Goal: Task Accomplishment & Management: Complete application form

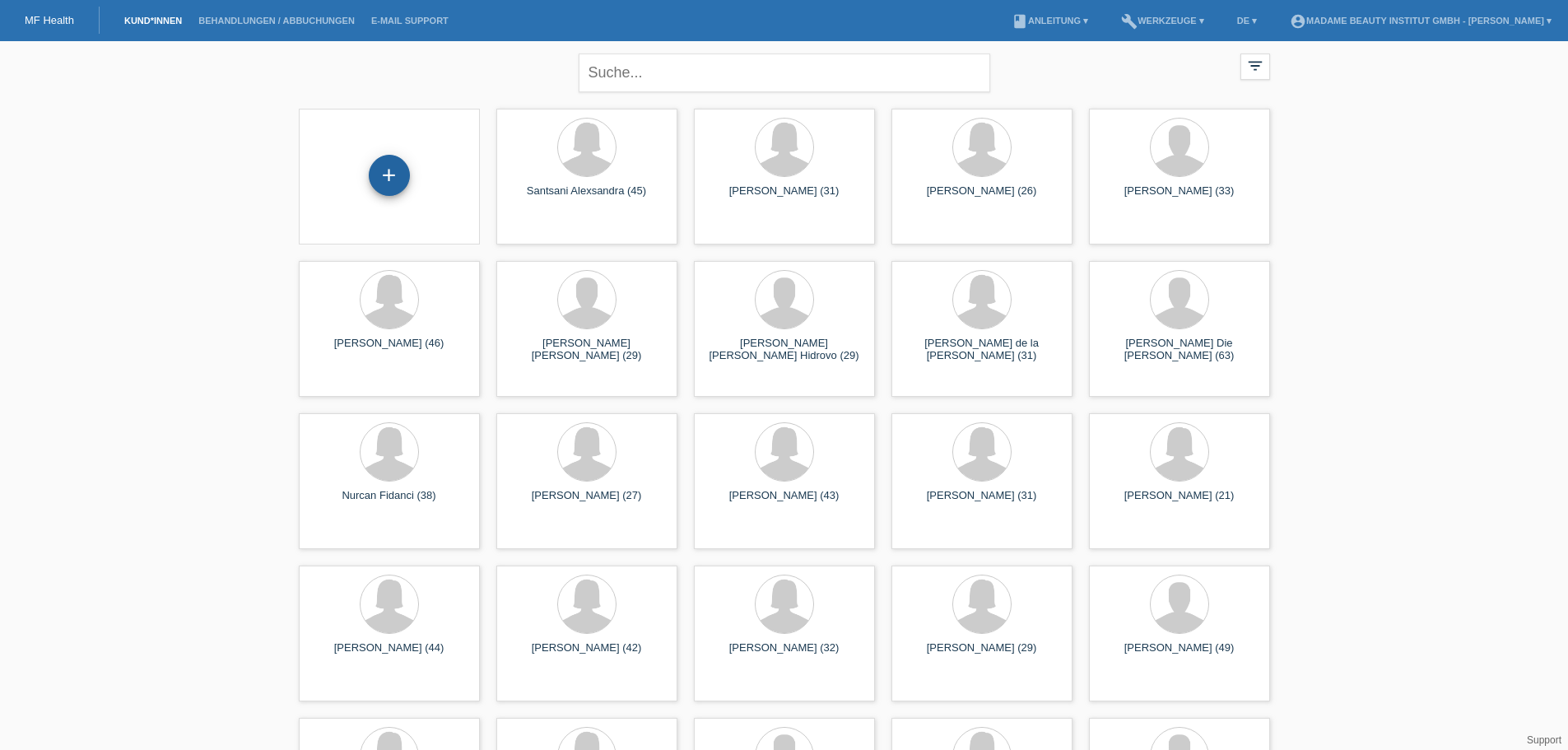
click at [386, 177] on div "+" at bounding box center [389, 175] width 41 height 41
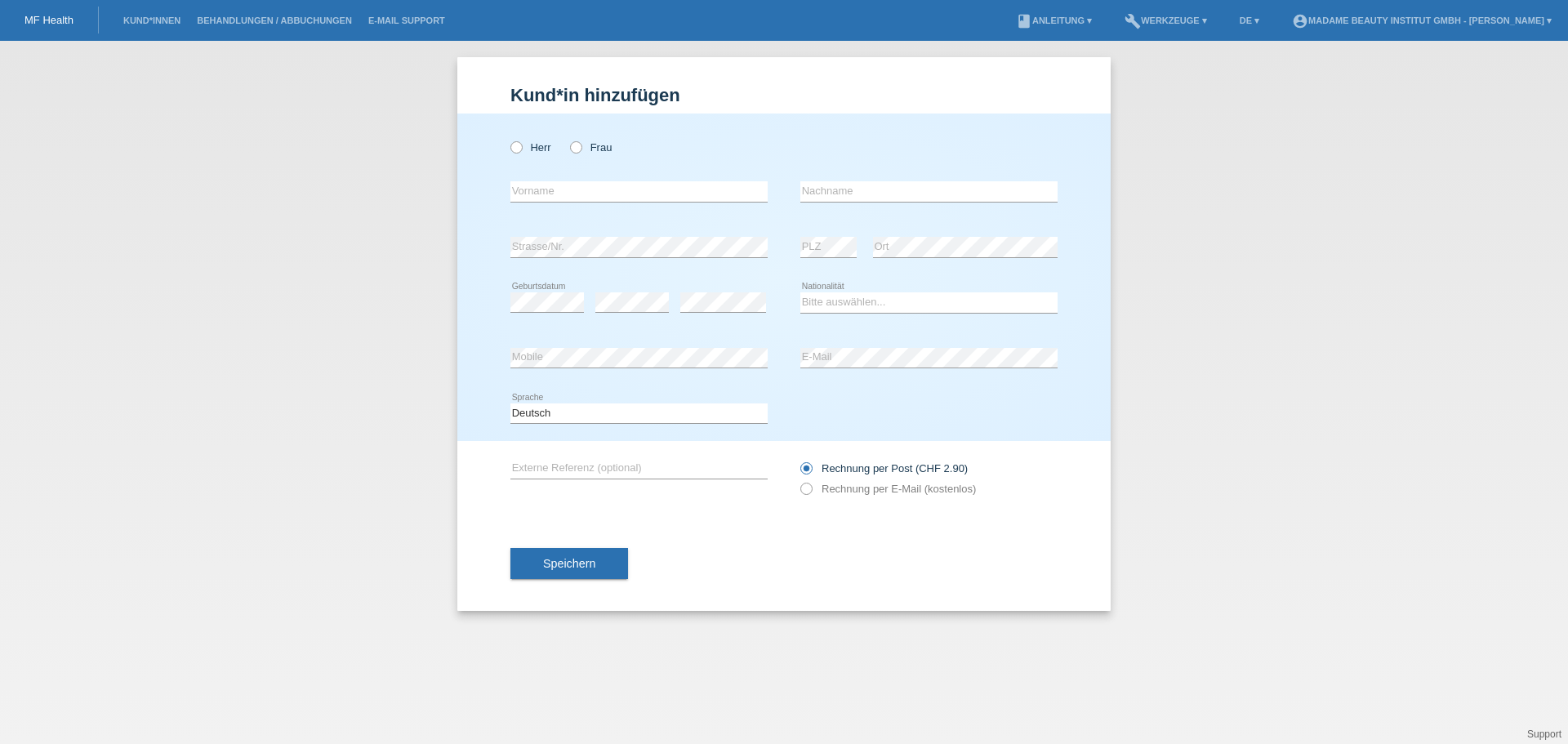
click at [569, 148] on div "Herr Frau" at bounding box center [639, 147] width 257 height 33
click at [567, 139] on icon at bounding box center [567, 139] width 0 height 0
click at [574, 146] on input "Frau" at bounding box center [575, 146] width 11 height 11
radio input "true"
click at [567, 180] on div "error Vorname" at bounding box center [639, 192] width 257 height 55
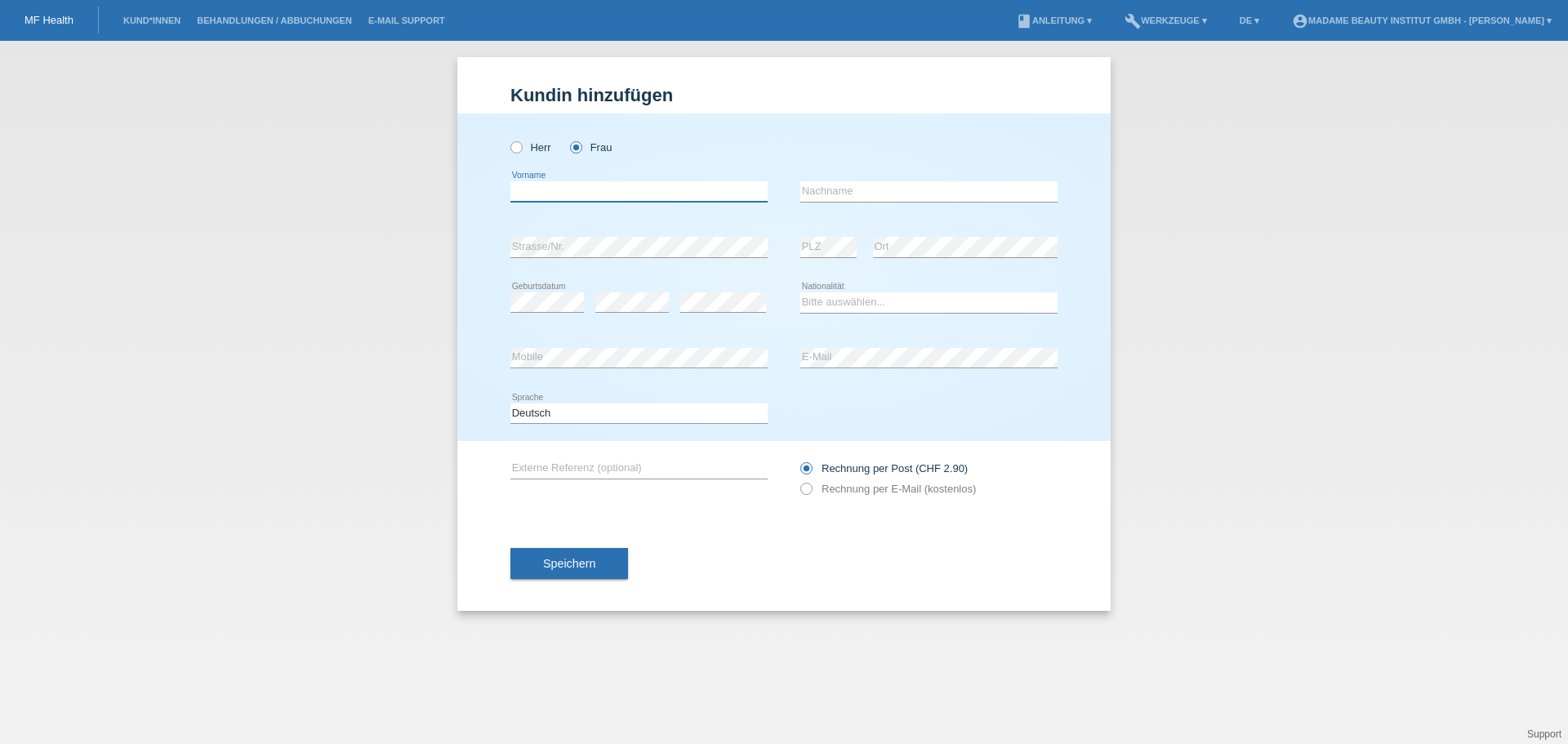
click at [572, 192] on input "text" at bounding box center [639, 191] width 257 height 20
type input "Lara"
click at [906, 192] on input "text" at bounding box center [929, 191] width 257 height 20
type input "f"
type input "Fakih"
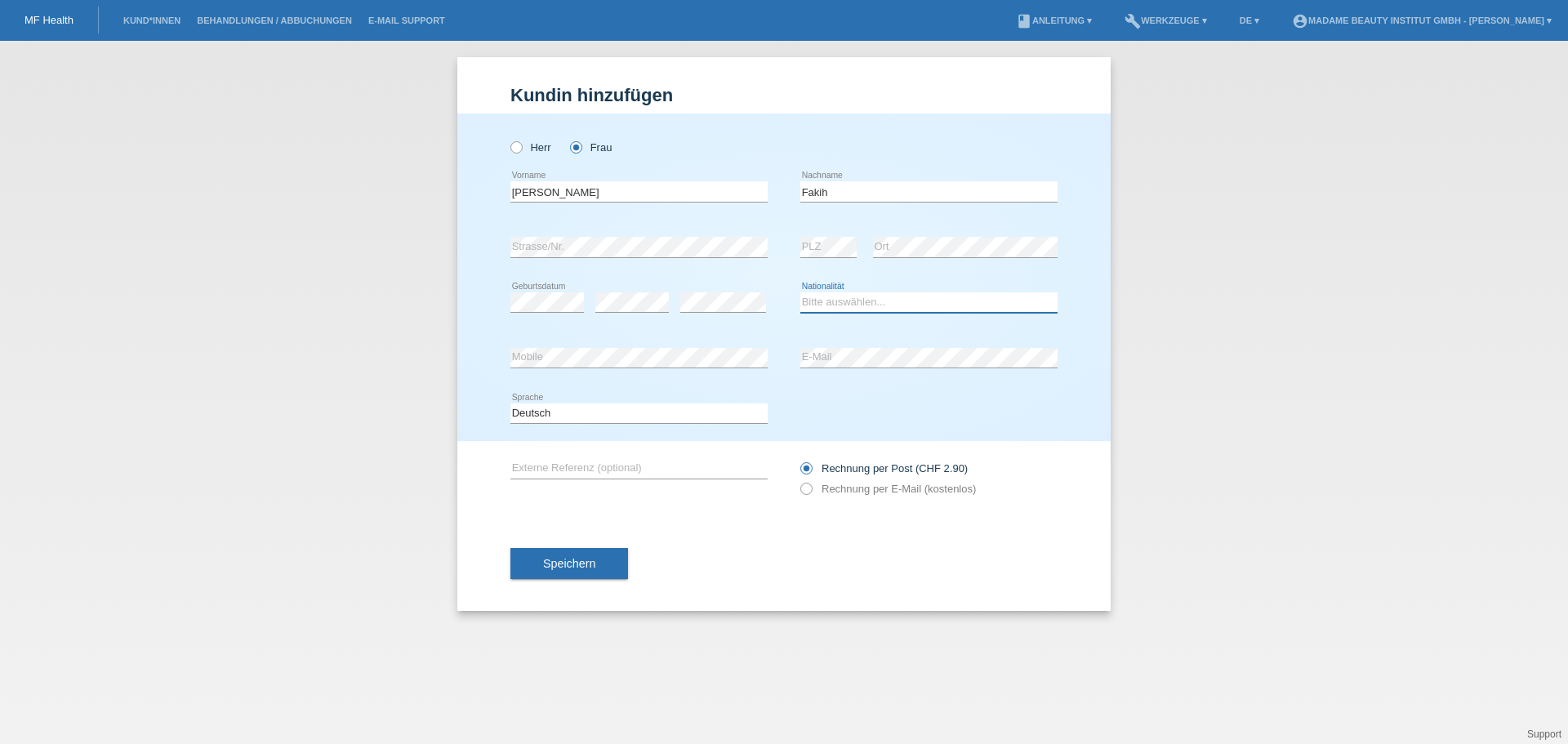
click at [885, 302] on select "Bitte auswählen... Schweiz Deutschland Liechtenstein Österreich ------------ Af…" at bounding box center [929, 301] width 257 height 19
select select "CH"
click at [800, 292] on select "Bitte auswählen... Schweiz Deutschland Liechtenstein Österreich ------------ Af…" at bounding box center [929, 301] width 257 height 19
click at [798, 480] on icon at bounding box center [798, 480] width 0 height 0
click at [807, 493] on input "Rechnung per E-Mail (kostenlos)" at bounding box center [805, 493] width 11 height 20
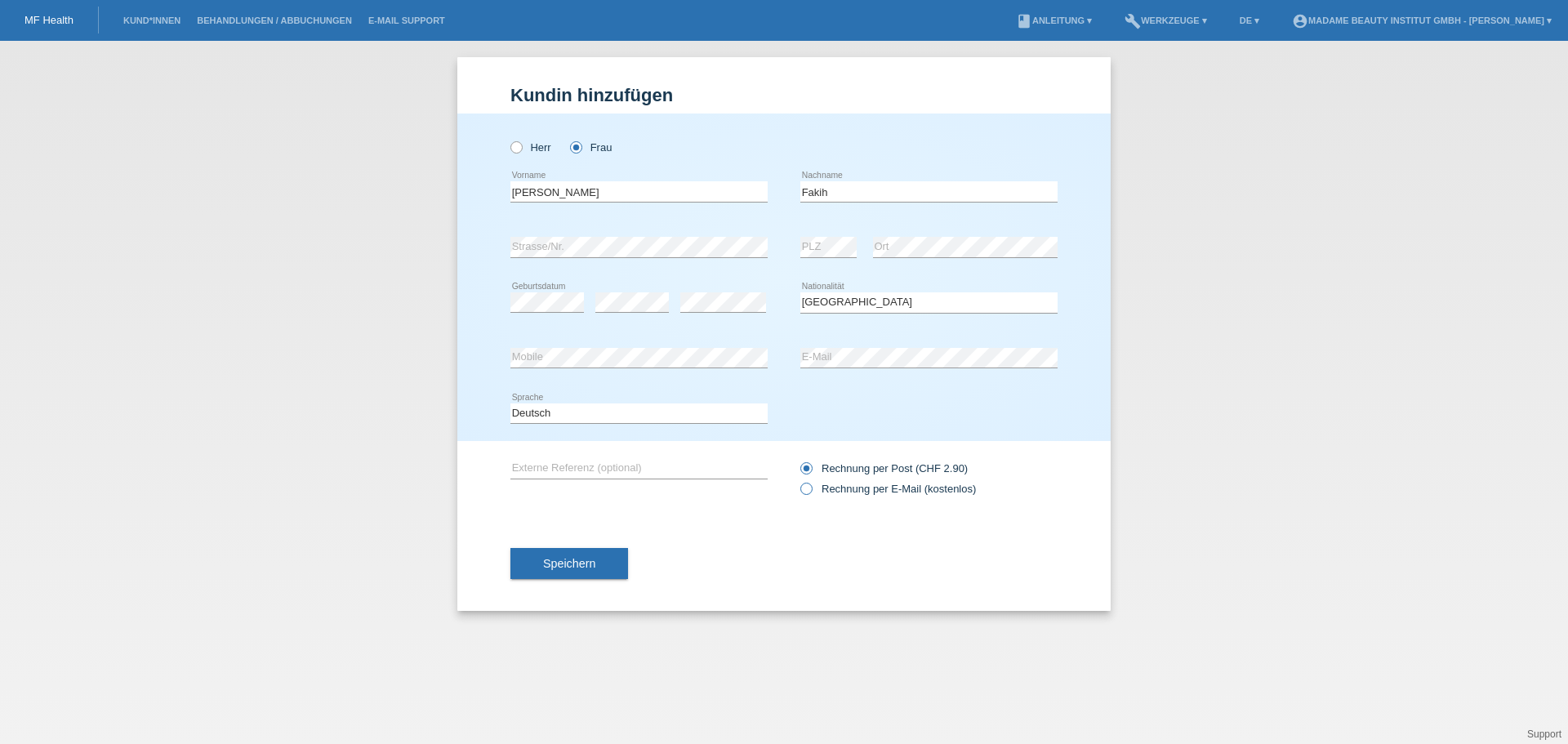
radio input "true"
click at [556, 562] on span "Speichern" at bounding box center [569, 564] width 53 height 13
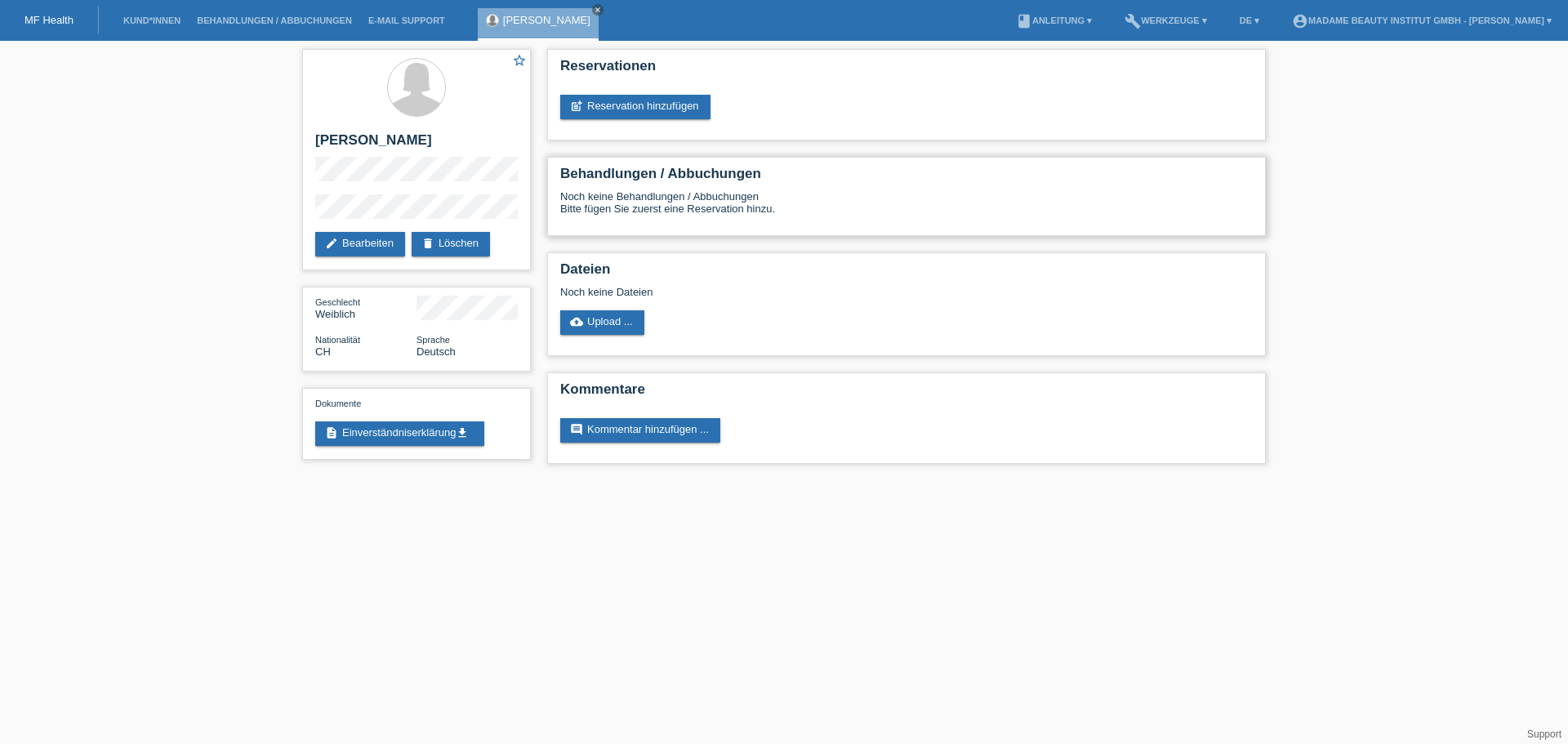
click at [722, 190] on h2 "Behandlungen / Abbuchungen" at bounding box center [906, 177] width 693 height 24
click at [612, 107] on link "post_add Reservation hinzufügen" at bounding box center [636, 106] width 150 height 24
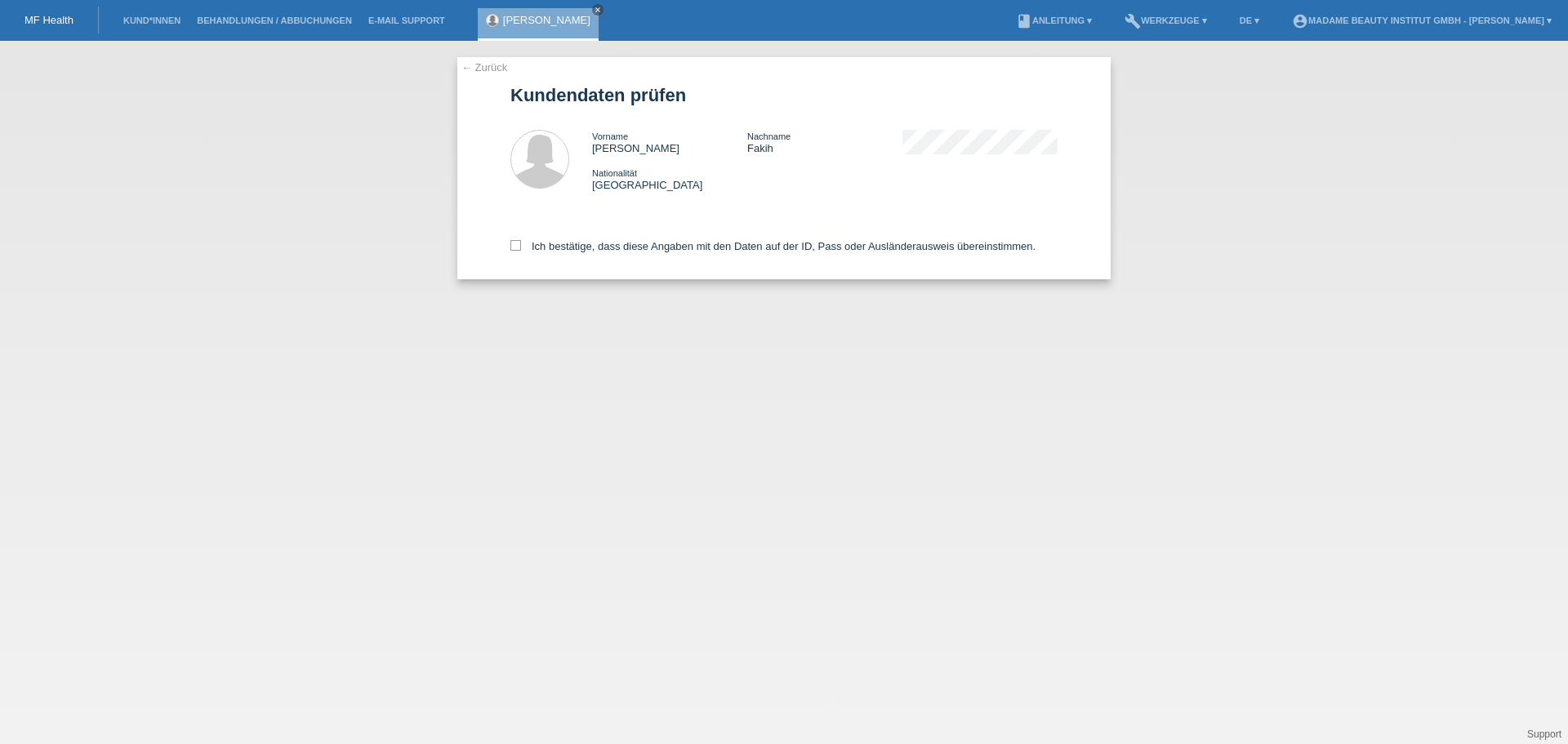
click at [477, 67] on link "← Zurück" at bounding box center [484, 67] width 46 height 13
click at [467, 65] on link "← Zurück" at bounding box center [484, 67] width 46 height 13
click at [465, 64] on link "← Zurück" at bounding box center [484, 67] width 46 height 13
click at [258, 19] on link "Behandlungen / Abbuchungen" at bounding box center [274, 21] width 171 height 10
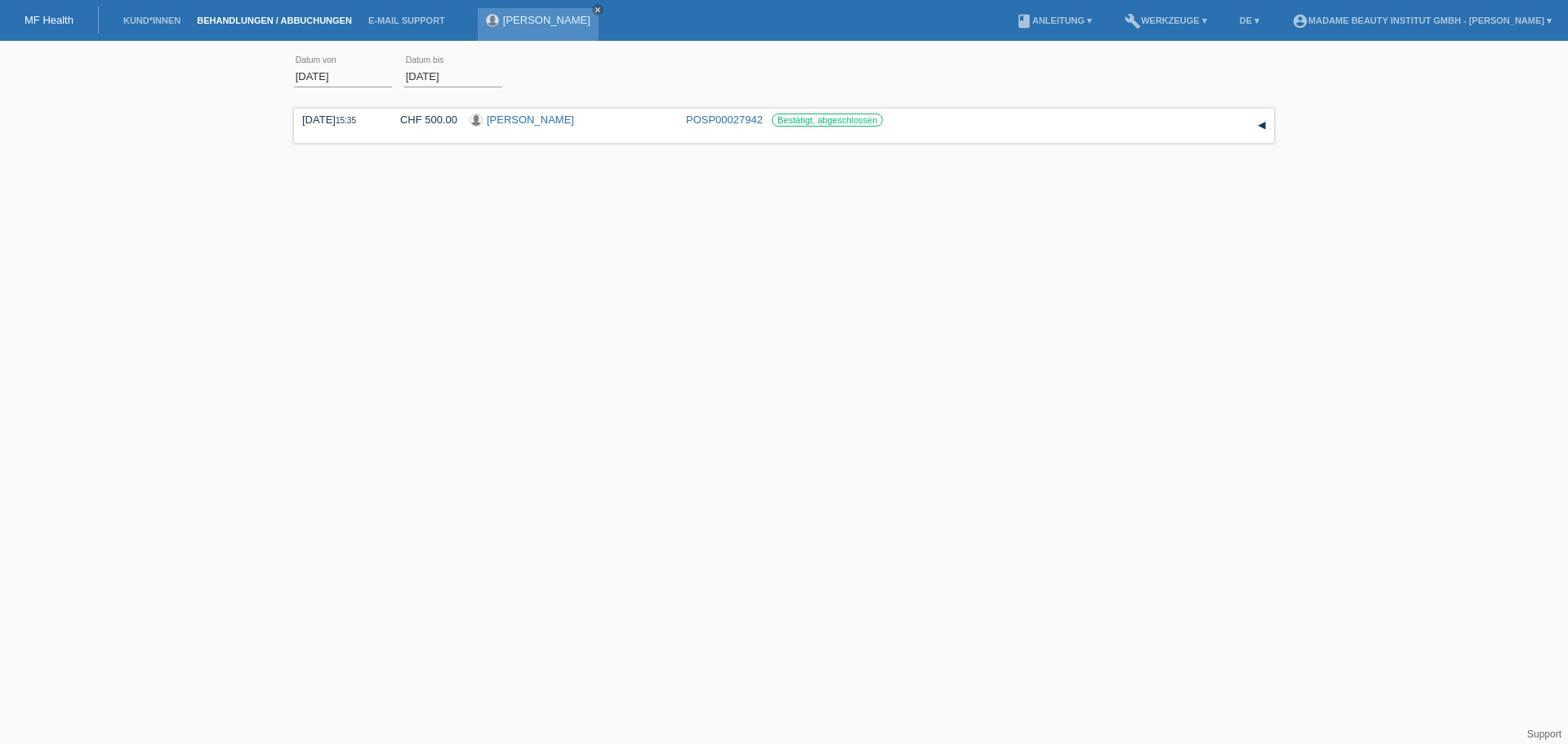
click at [530, 21] on link "[PERSON_NAME]" at bounding box center [546, 20] width 88 height 13
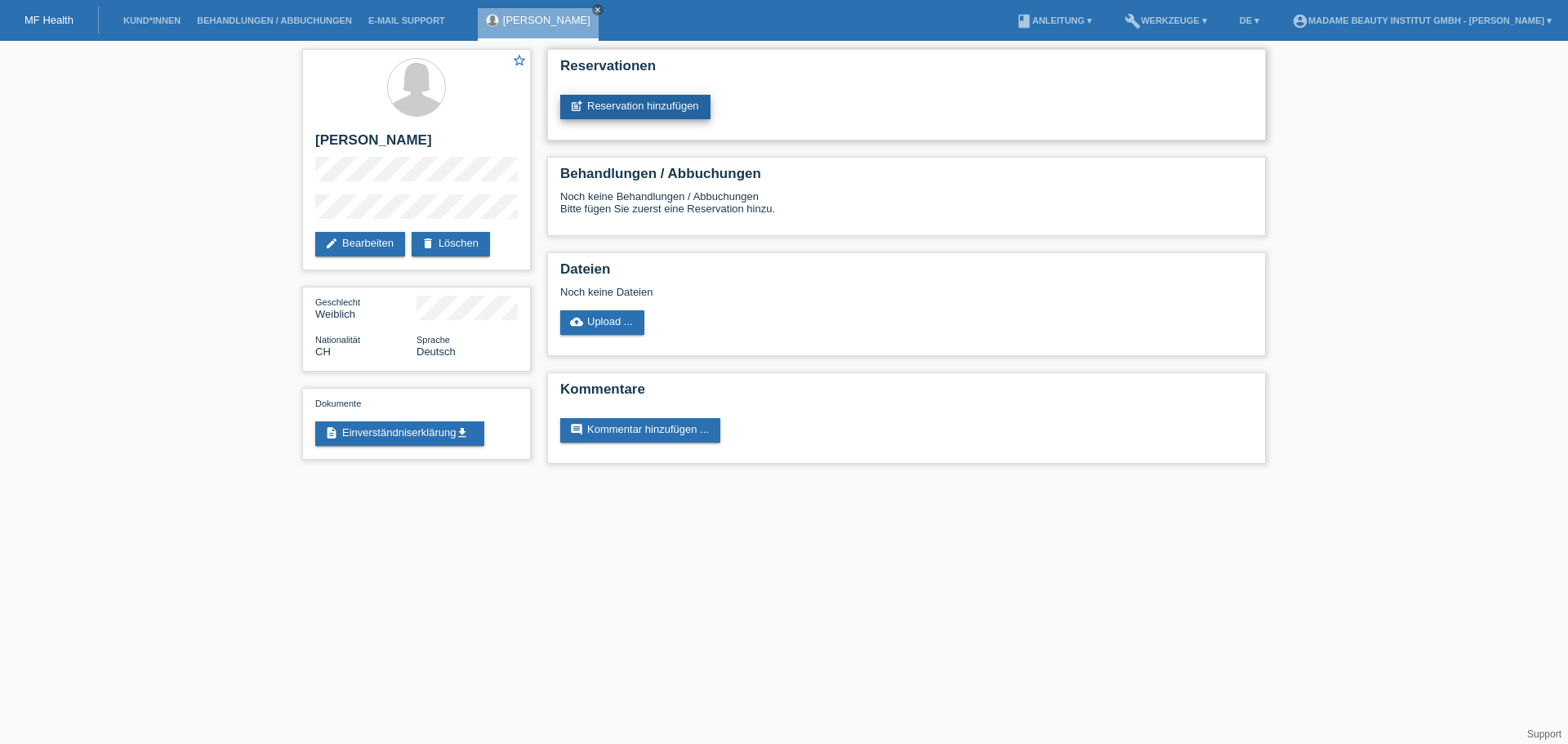
click at [606, 111] on link "post_add Reservation hinzufügen" at bounding box center [636, 106] width 150 height 24
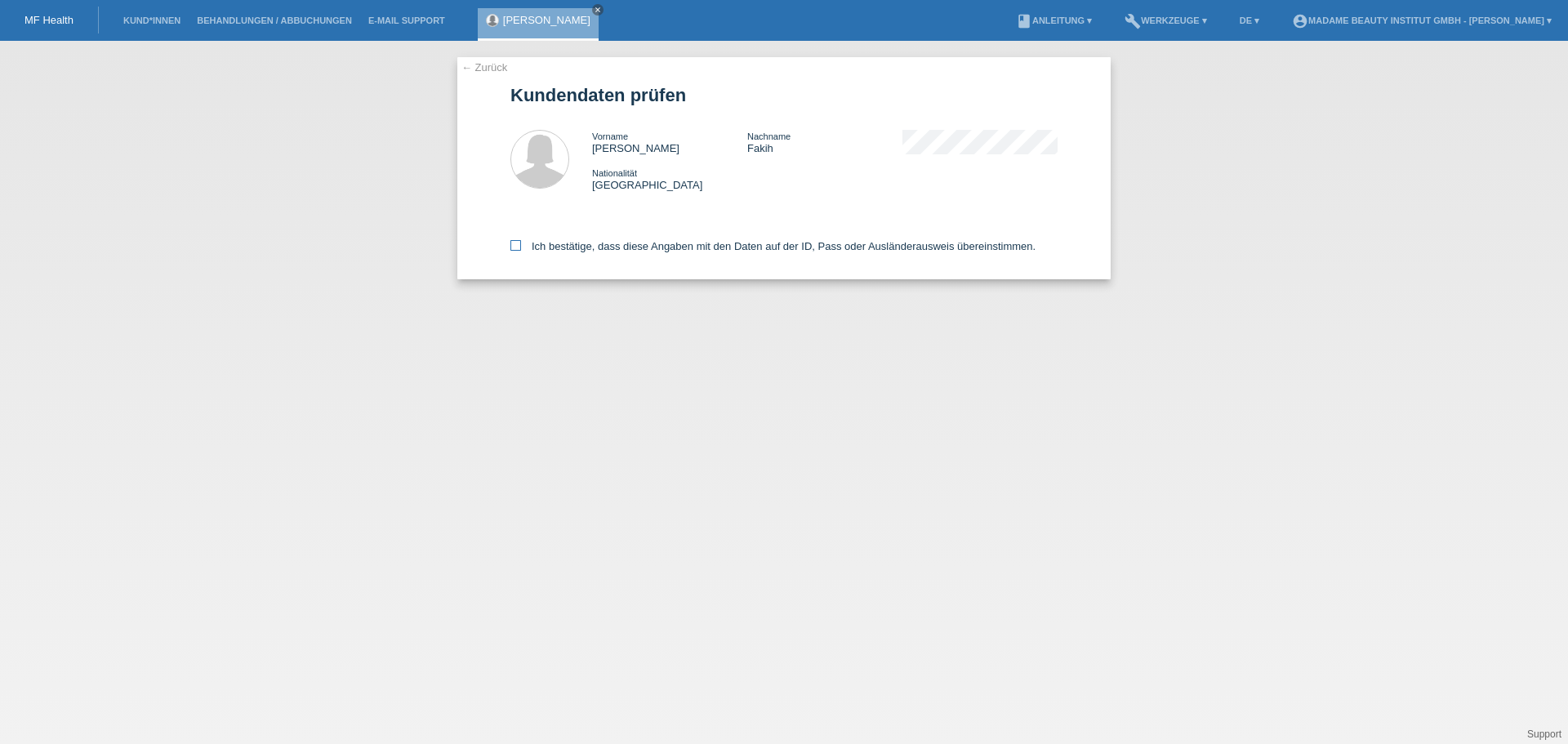
click at [518, 245] on icon at bounding box center [515, 245] width 11 height 11
click at [518, 245] on input "Ich bestätige, dass diese Angaben mit den Daten auf der ID, Pass oder Ausländer…" at bounding box center [515, 245] width 11 height 11
checkbox input "true"
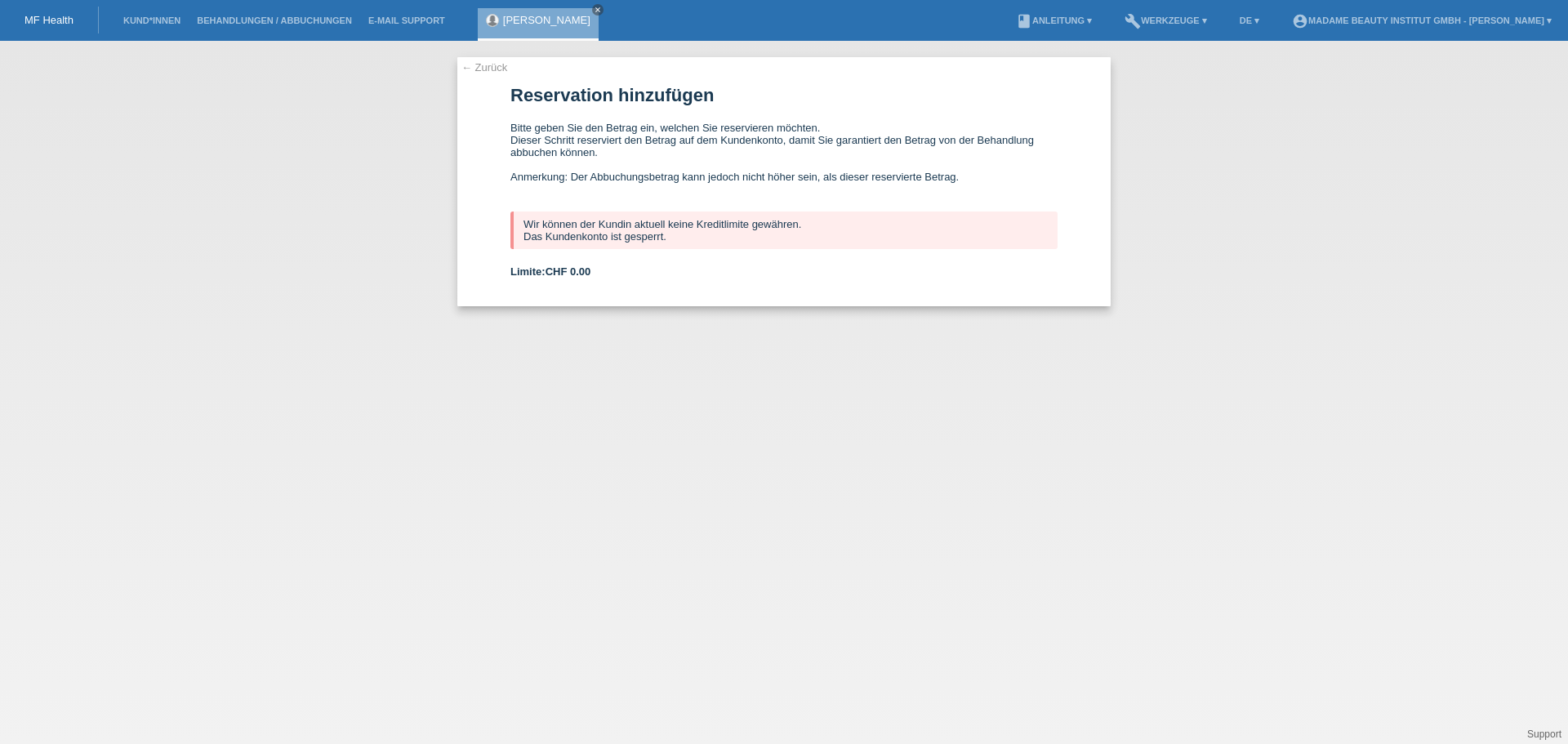
click at [494, 73] on link "← Zurück" at bounding box center [484, 67] width 46 height 13
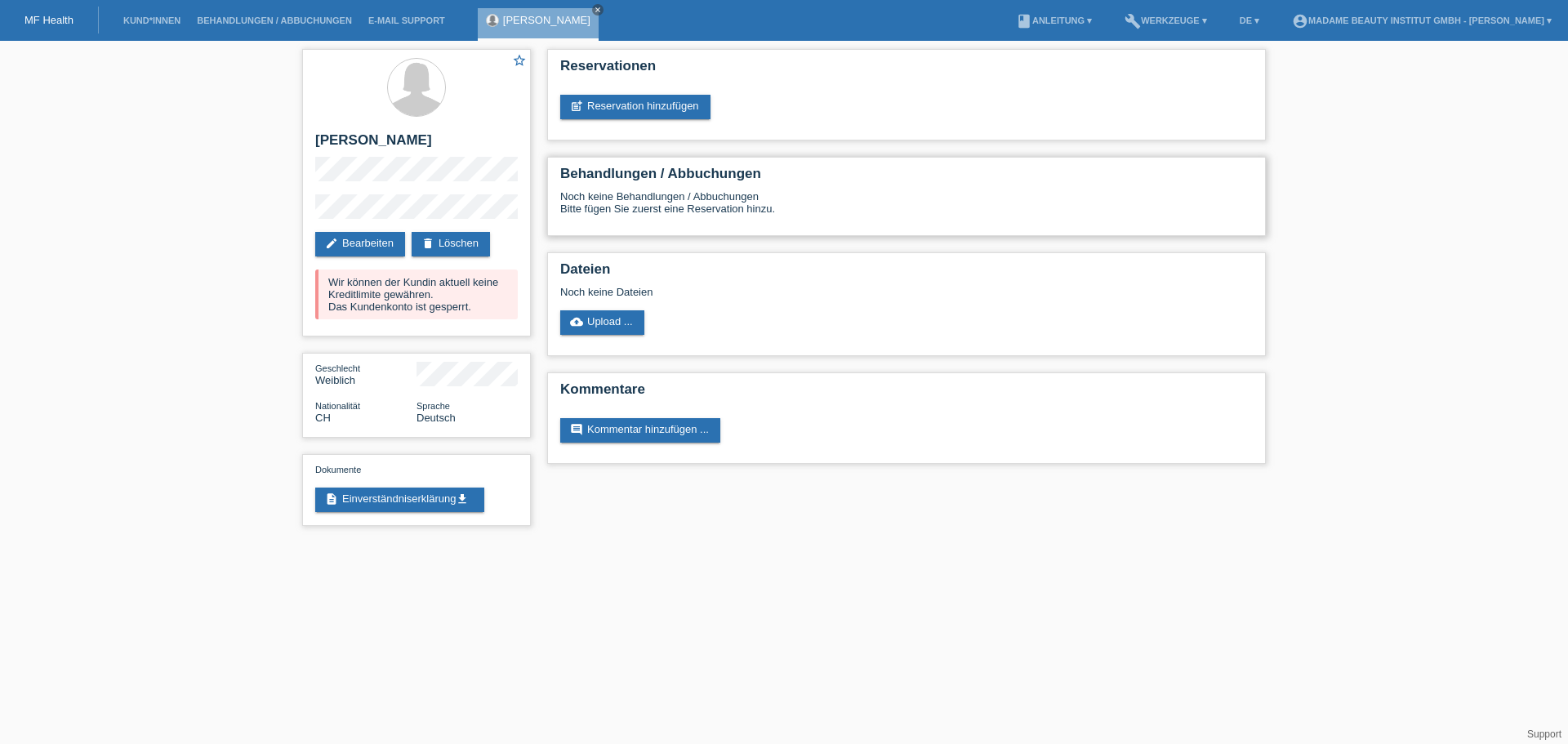
click at [675, 193] on div "Noch keine Behandlungen / Abbuchungen Bitte fügen Sie zuerst eine Reservation h…" at bounding box center [906, 209] width 693 height 37
click at [454, 491] on link "description Einverständniserklärung get_app" at bounding box center [399, 499] width 169 height 24
click at [601, 107] on link "post_add Reservation hinzufügen" at bounding box center [636, 106] width 150 height 24
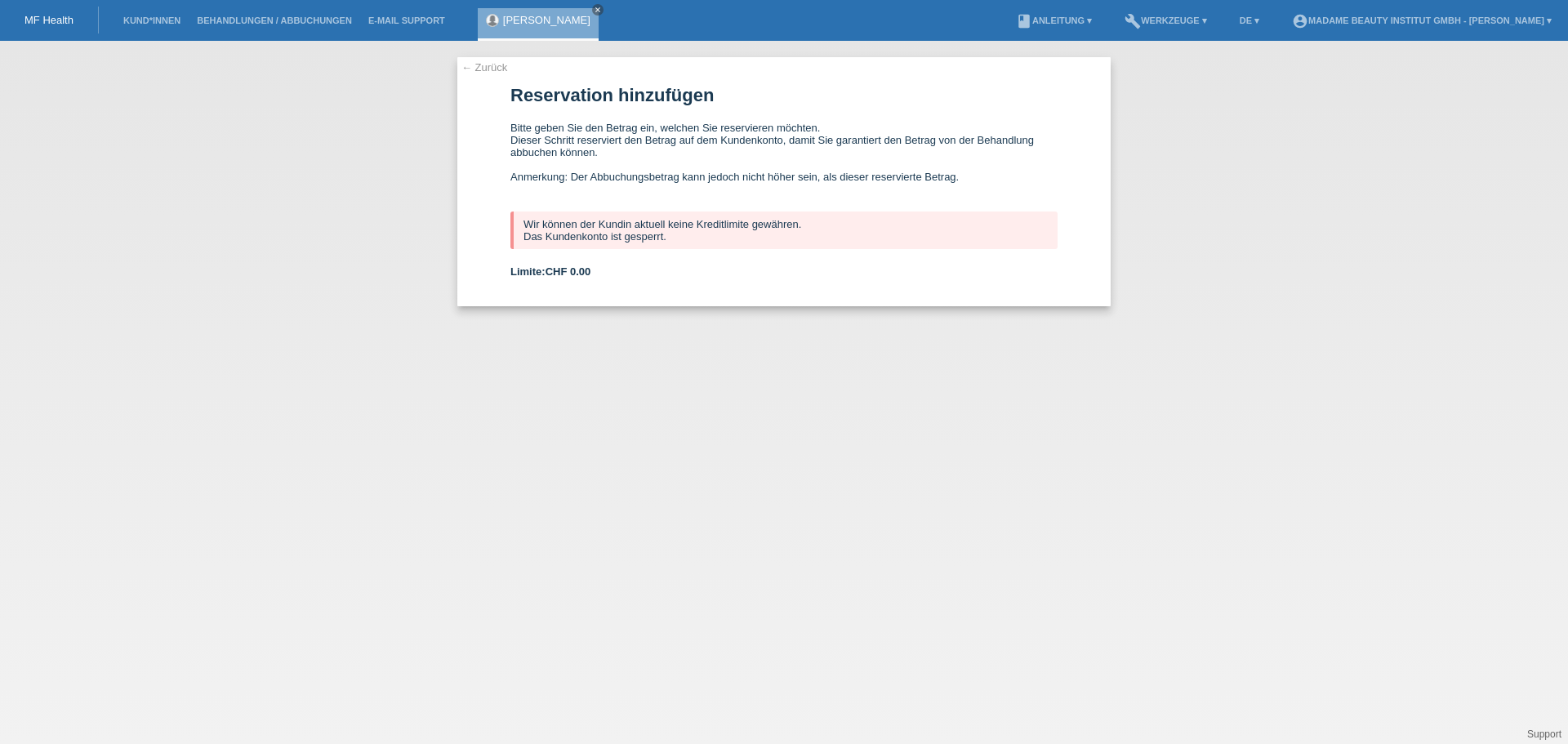
click at [553, 230] on div "Wir können der Kundin aktuell keine Kreditlimite gewähren. Das Kundenkonto ist …" at bounding box center [784, 230] width 547 height 38
click at [663, 102] on h1 "Reservation hinzufügen" at bounding box center [784, 95] width 547 height 20
click at [588, 261] on form "Reservation hinzufügen Bitte geben Sie den Betrag ein, welchen Sie reservieren …" at bounding box center [784, 195] width 547 height 221
click at [589, 268] on span "CHF 0.00" at bounding box center [568, 271] width 46 height 13
drag, startPoint x: 589, startPoint y: 273, endPoint x: 611, endPoint y: 267, distance: 22.8
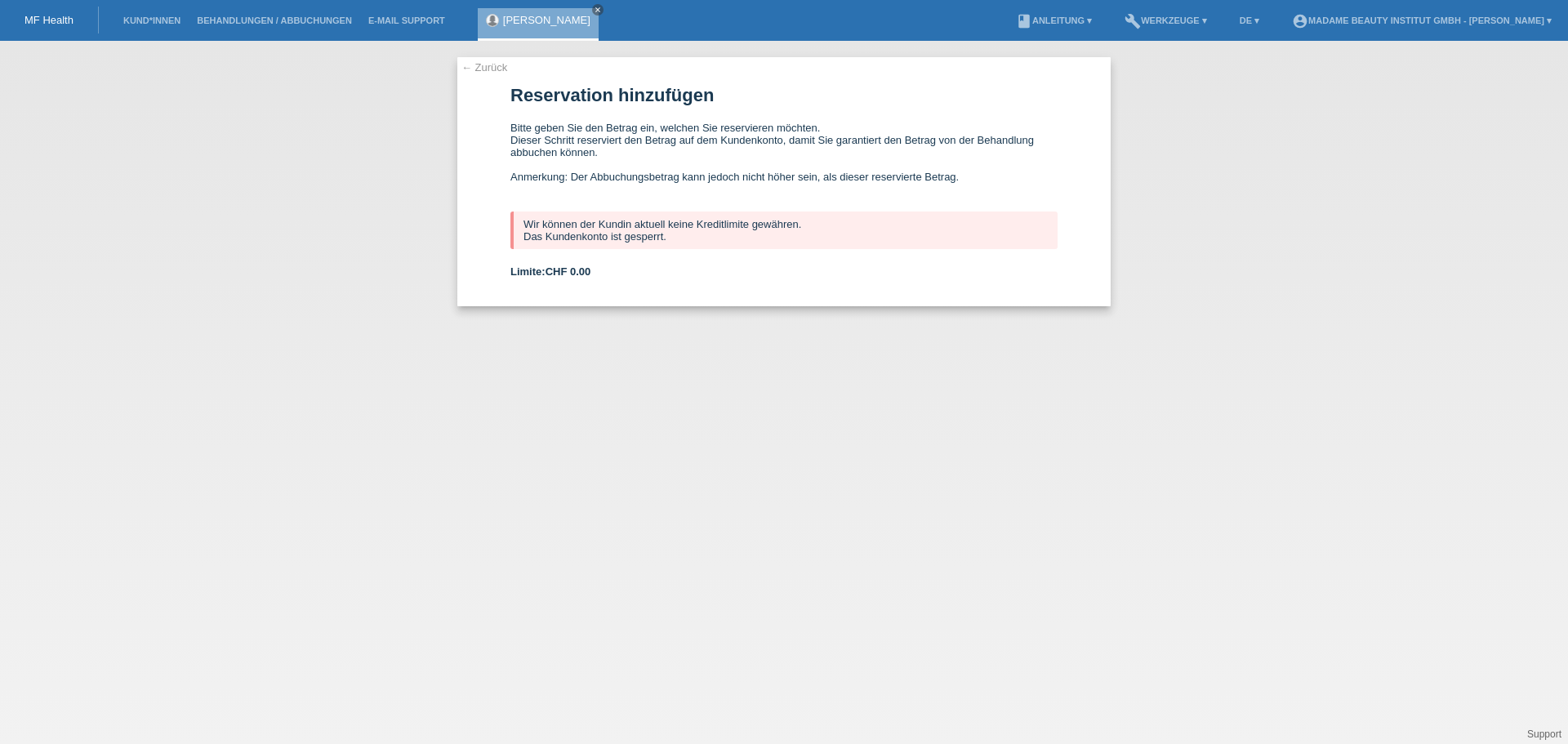
click at [603, 266] on div "Limite: CHF 0.00" at bounding box center [784, 271] width 547 height 13
click at [672, 276] on div "Limite: CHF 0.00" at bounding box center [784, 271] width 547 height 13
drag, startPoint x: 591, startPoint y: 267, endPoint x: 572, endPoint y: 273, distance: 19.9
click at [572, 273] on span "CHF 0.00" at bounding box center [568, 271] width 46 height 13
click at [473, 68] on link "← Zurück" at bounding box center [484, 67] width 46 height 13
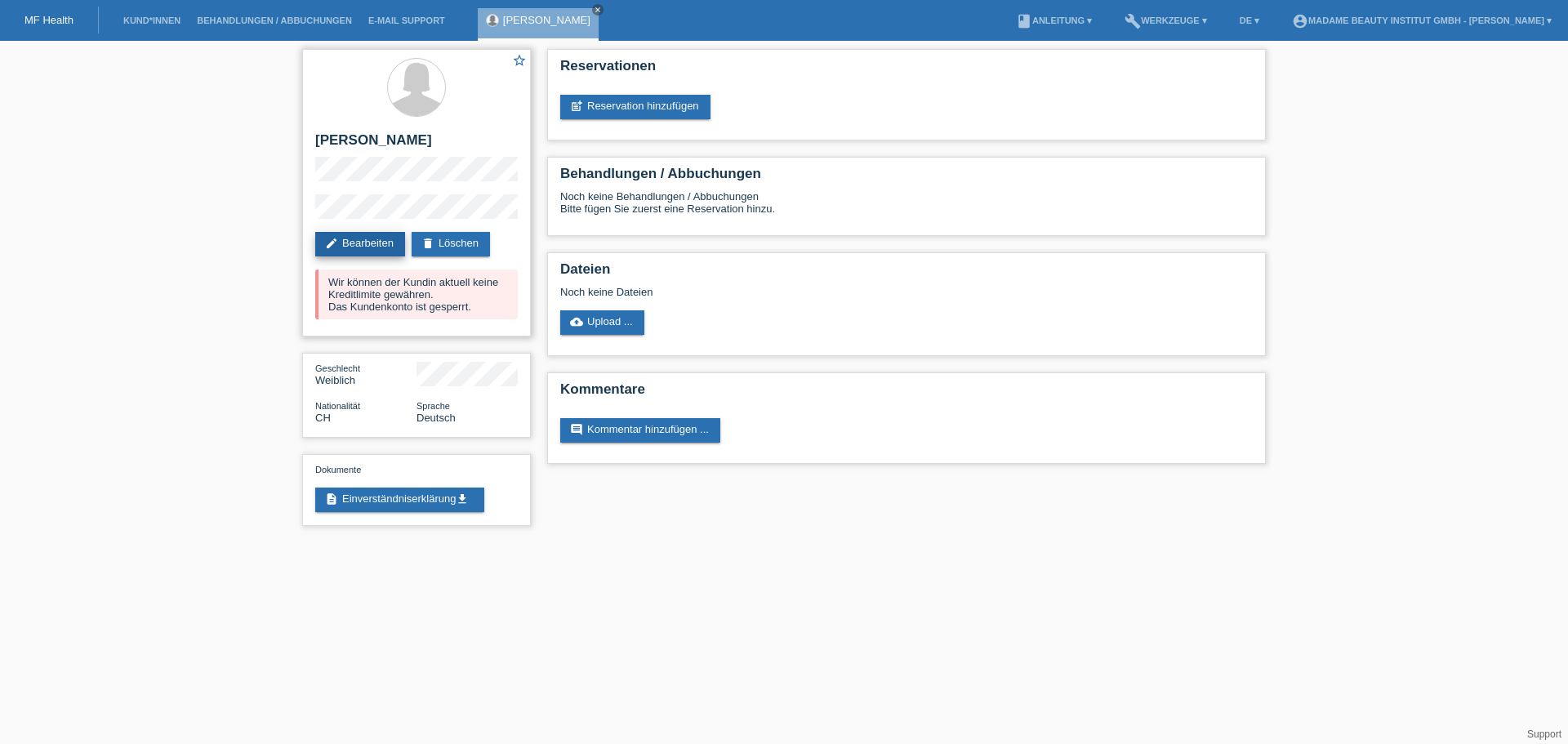
click at [368, 245] on link "edit Bearbeiten" at bounding box center [360, 244] width 90 height 24
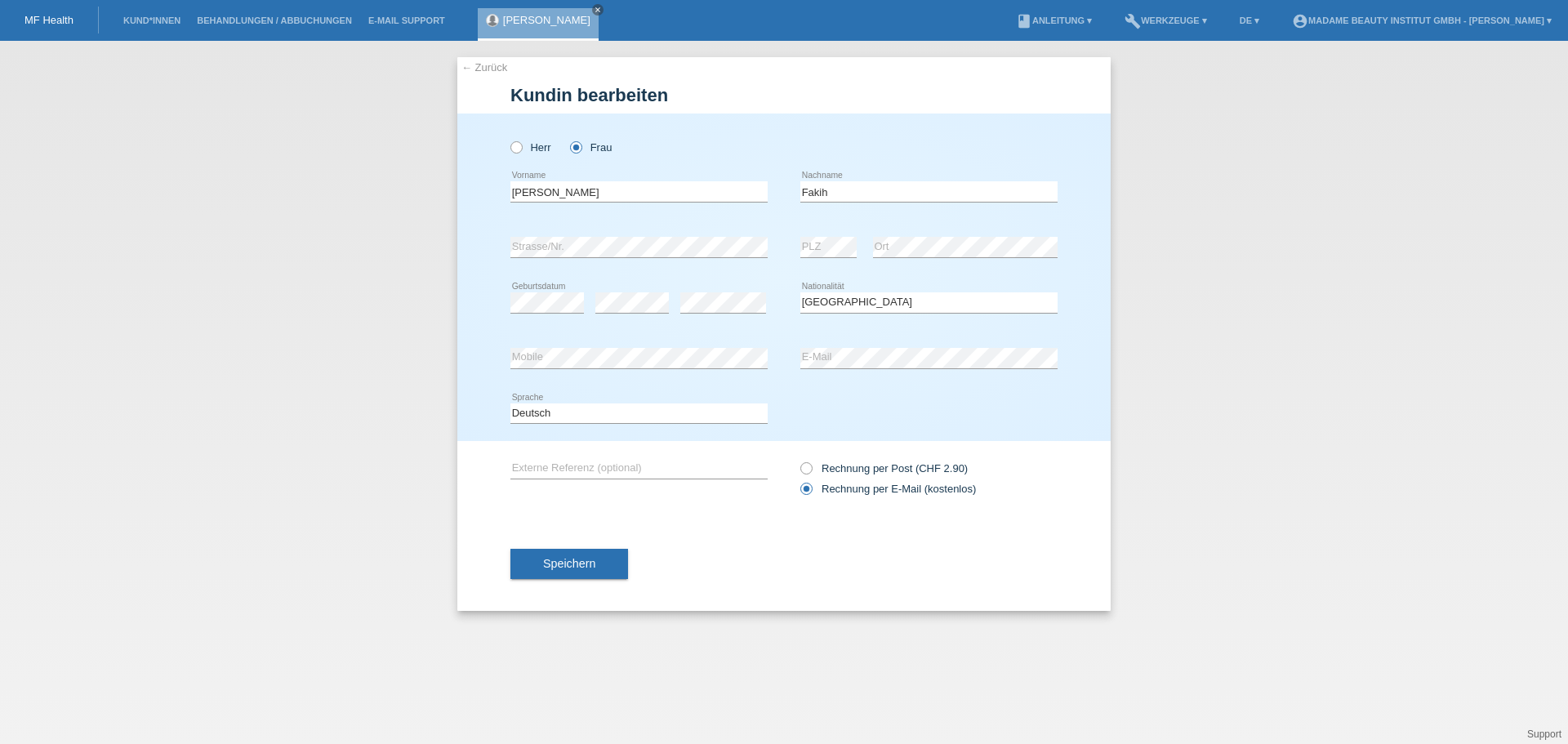
select select "CH"
click at [586, 468] on input "text" at bounding box center [639, 468] width 257 height 20
type input "500"
click at [551, 561] on span "Speichern" at bounding box center [569, 564] width 53 height 13
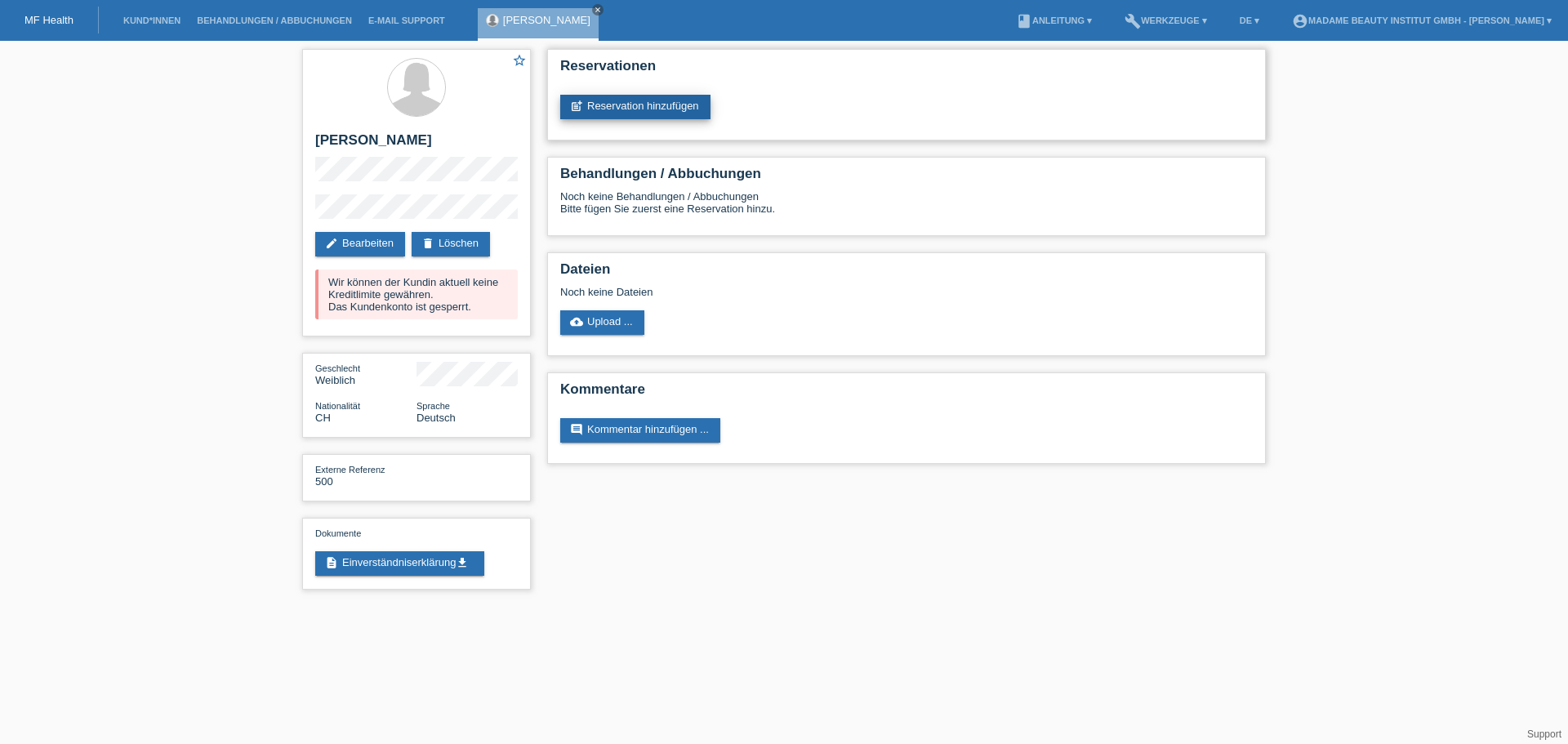
click at [633, 96] on link "post_add Reservation hinzufügen" at bounding box center [636, 106] width 150 height 24
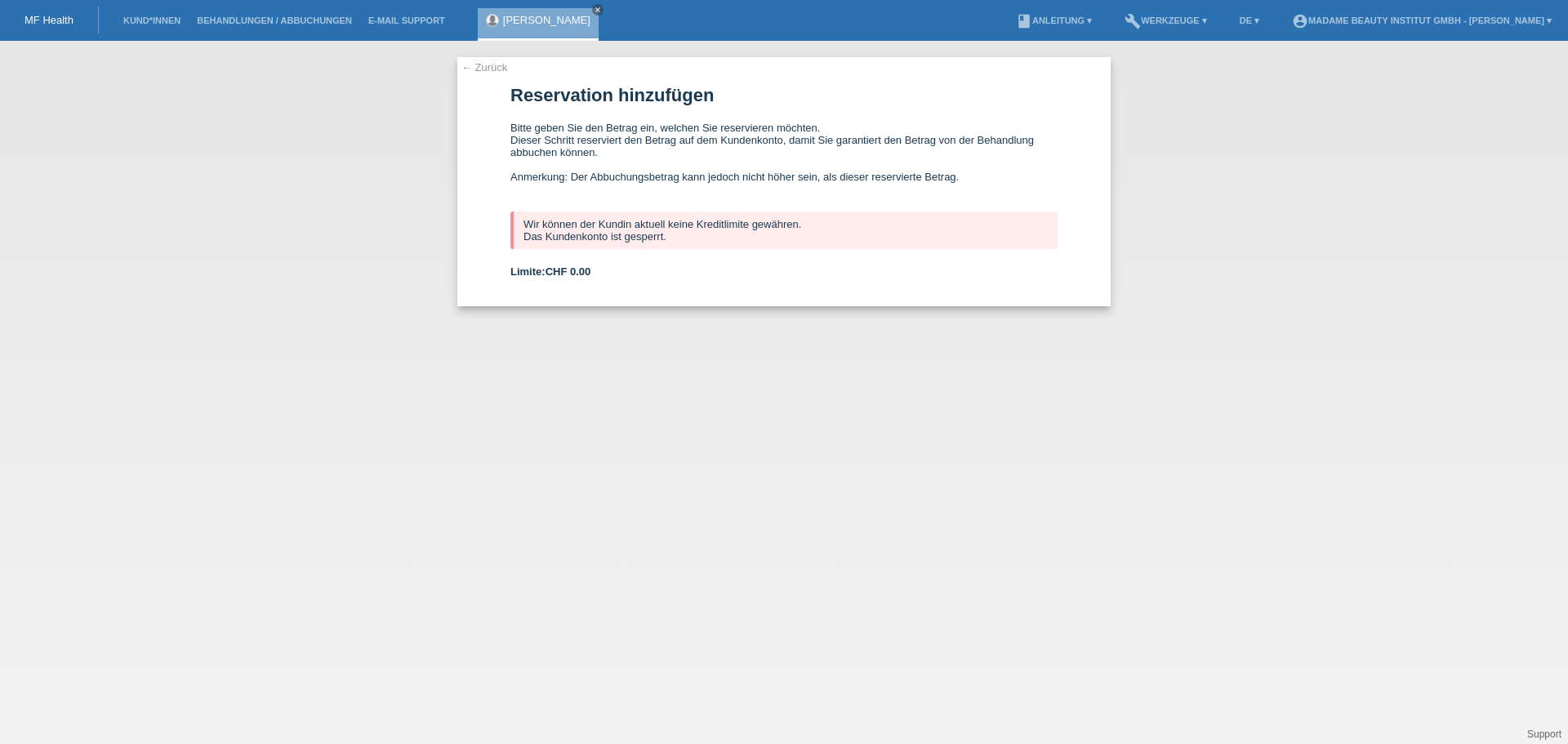
drag, startPoint x: 605, startPoint y: 260, endPoint x: 560, endPoint y: 281, distance: 49.7
click at [560, 281] on form "Reservation hinzufügen Bitte geben Sie den Betrag ein, welchen Sie reservieren …" at bounding box center [784, 195] width 547 height 221
click at [482, 64] on link "← Zurück" at bounding box center [484, 67] width 46 height 13
